Goal: Task Accomplishment & Management: Manage account settings

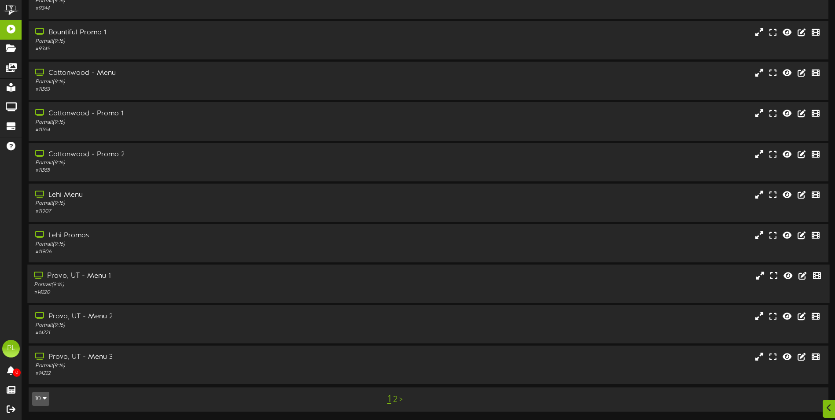
scroll to position [52, 0]
click at [90, 240] on div "Lehi Promos" at bounding box center [194, 235] width 321 height 10
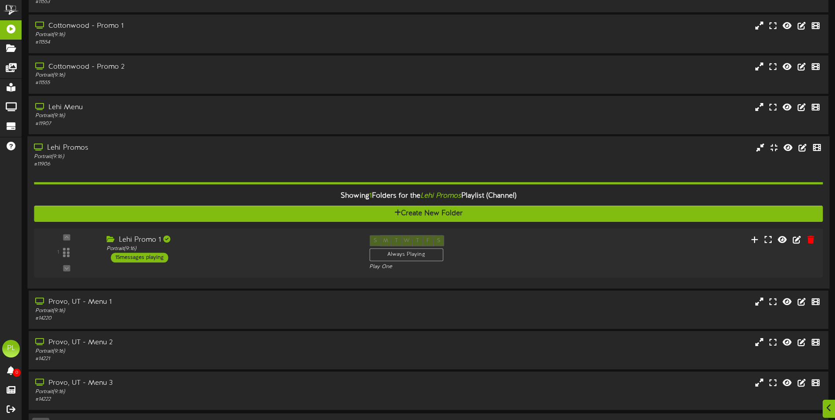
scroll to position [140, 0]
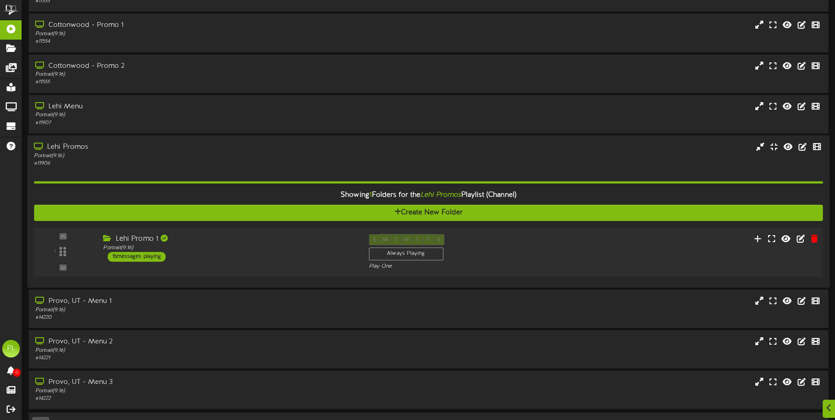
click at [253, 262] on div "1 ( 9:16" at bounding box center [428, 252] width 797 height 36
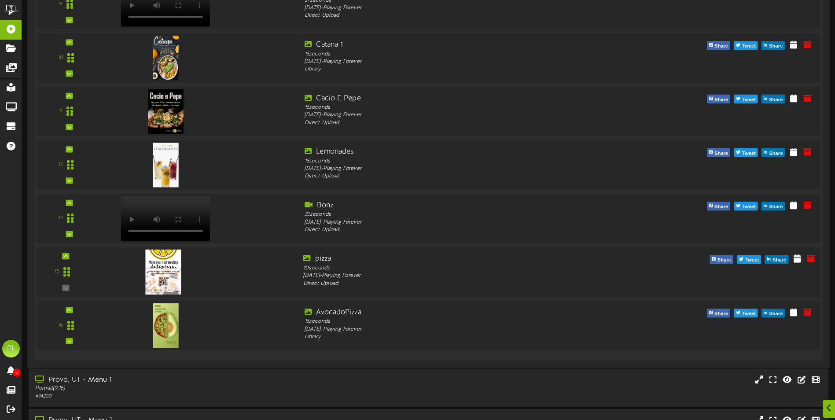
scroll to position [933, 0]
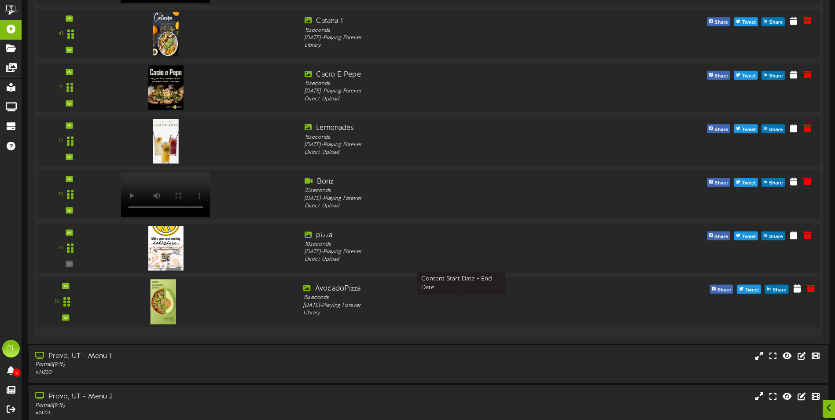
click at [406, 299] on div "15 seconds" at bounding box center [461, 298] width 316 height 8
click at [798, 290] on icon at bounding box center [797, 288] width 9 height 10
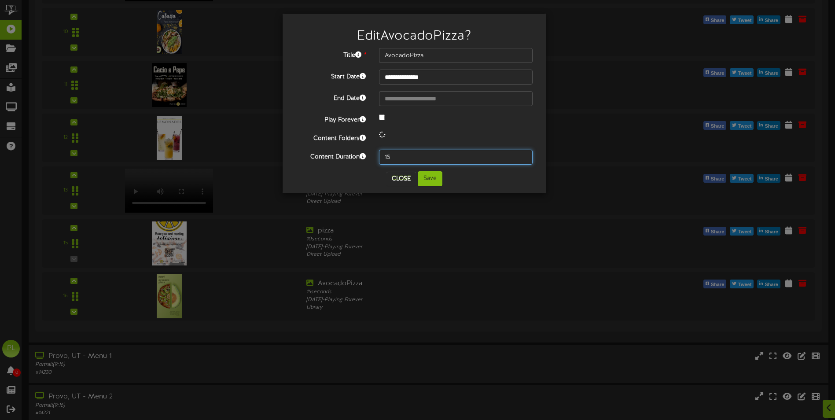
drag, startPoint x: 409, startPoint y: 158, endPoint x: 352, endPoint y: 157, distance: 56.8
click at [352, 157] on div "Content Duration 15" at bounding box center [414, 157] width 250 height 15
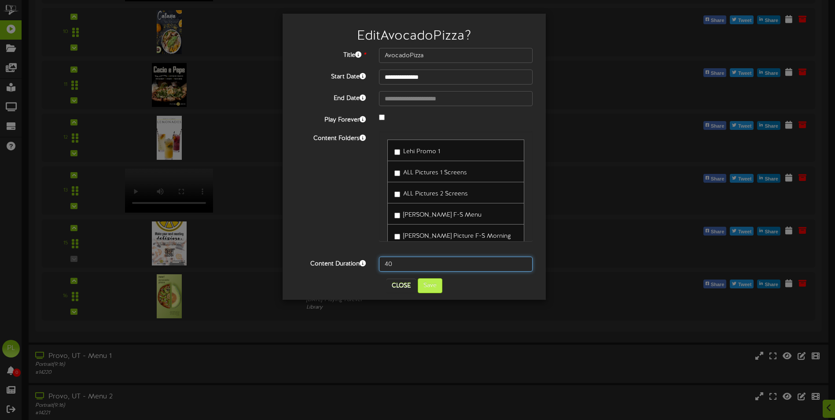
type input "40"
click at [430, 286] on button "Save" at bounding box center [430, 285] width 25 height 15
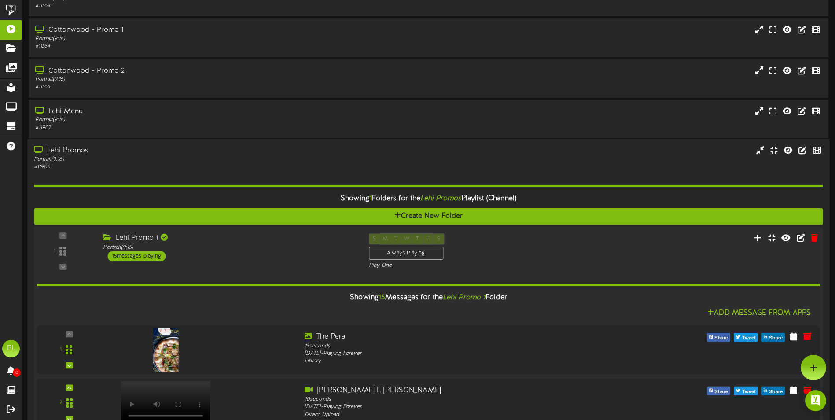
scroll to position [0, 0]
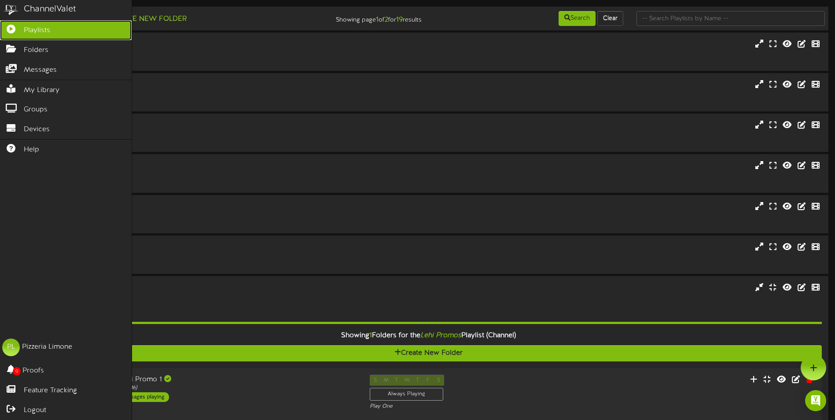
drag, startPoint x: 59, startPoint y: 30, endPoint x: 64, endPoint y: 39, distance: 10.0
click at [59, 30] on link "Playlists" at bounding box center [66, 30] width 132 height 20
